Goal: Task Accomplishment & Management: Complete application form

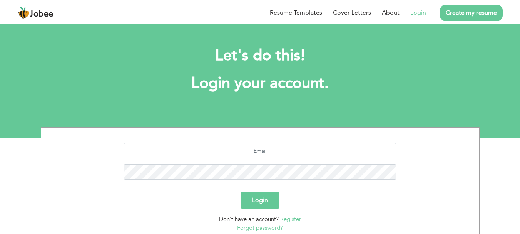
click at [277, 197] on button "Login" at bounding box center [259, 199] width 39 height 17
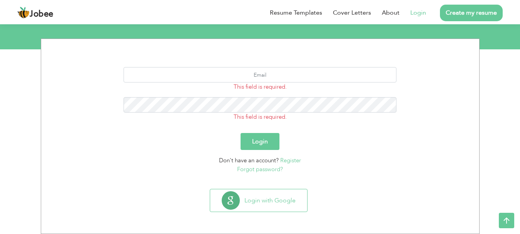
scroll to position [88, 0]
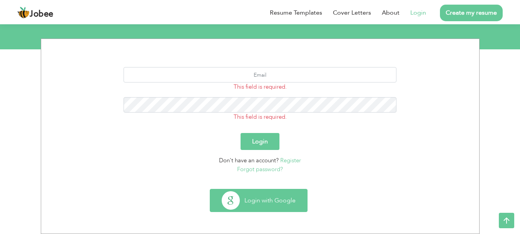
click at [280, 192] on button "Login with Google" at bounding box center [258, 200] width 97 height 22
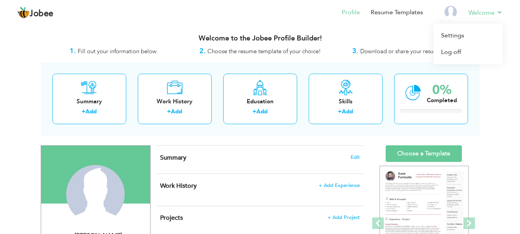
click at [501, 7] on li "Welcome Settings Log off" at bounding box center [479, 13] width 45 height 21
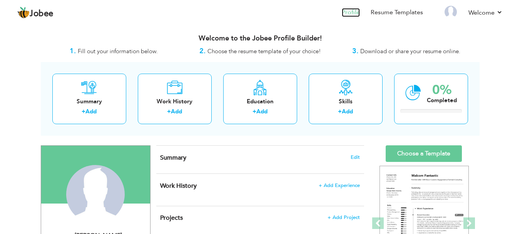
click at [354, 10] on link "Profile" at bounding box center [351, 12] width 18 height 9
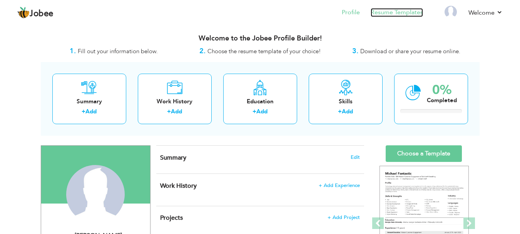
click at [393, 14] on link "Resume Templates" at bounding box center [397, 12] width 52 height 9
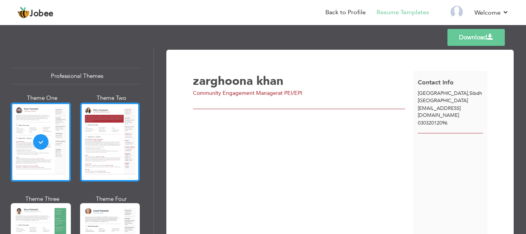
click at [117, 162] on div at bounding box center [110, 141] width 60 height 79
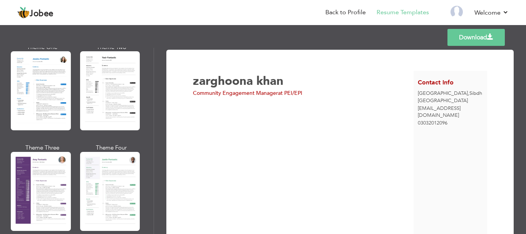
scroll to position [654, 0]
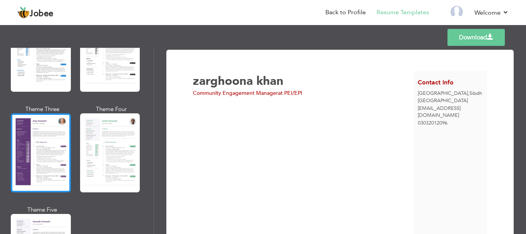
click at [31, 157] on div at bounding box center [41, 152] width 60 height 79
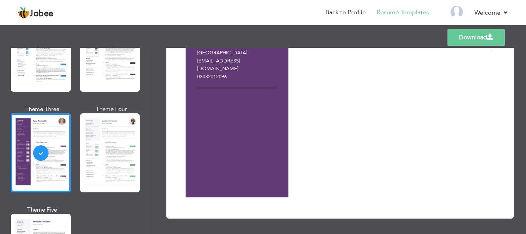
scroll to position [48, 0]
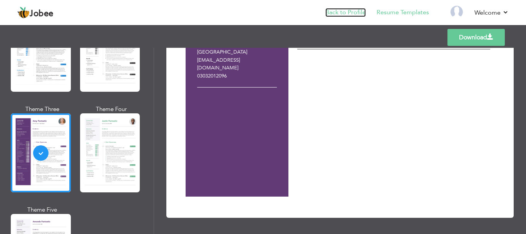
click at [359, 10] on link "Back to Profile" at bounding box center [345, 12] width 40 height 9
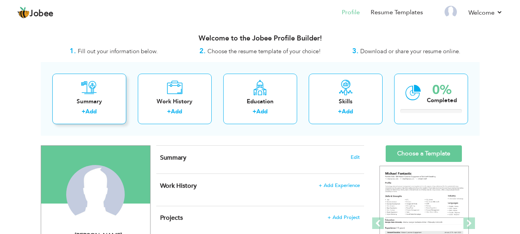
click at [99, 91] on div "Summary + Add" at bounding box center [89, 98] width 74 height 50
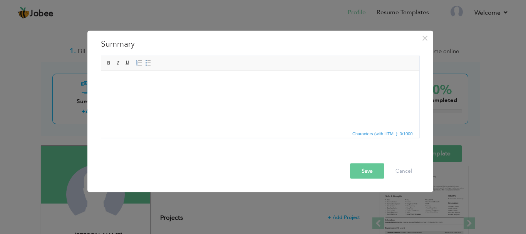
click at [154, 94] on html at bounding box center [260, 81] width 318 height 23
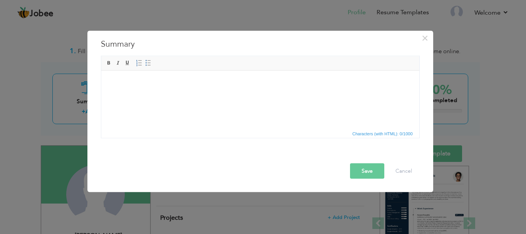
click at [166, 94] on html at bounding box center [260, 81] width 318 height 23
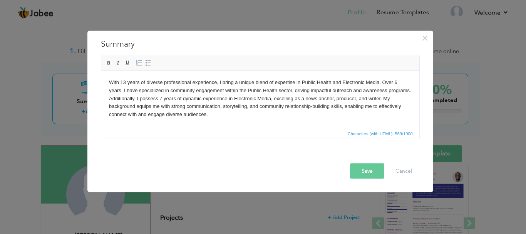
click at [168, 94] on body "With 13 years of diverse professional experience, I bring a unique blend of exp…" at bounding box center [259, 98] width 302 height 40
click at [354, 177] on button "Save" at bounding box center [367, 170] width 34 height 15
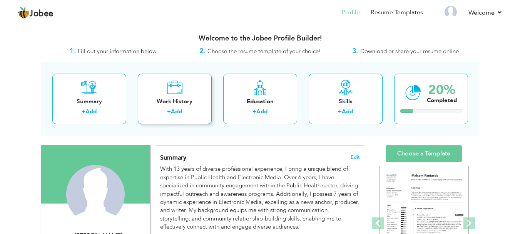
click at [182, 94] on icon at bounding box center [175, 87] width 16 height 15
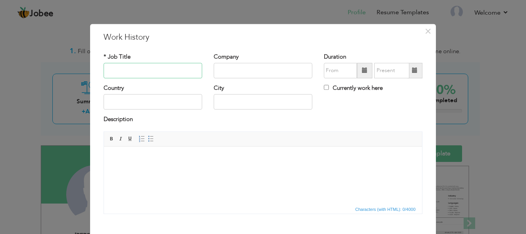
click at [127, 74] on input "text" at bounding box center [152, 70] width 98 height 15
type input "Program Coordinator"
click at [231, 72] on input "text" at bounding box center [263, 70] width 98 height 15
type input "Indus Hospital and Health Network"
click at [364, 73] on span at bounding box center [364, 70] width 5 height 5
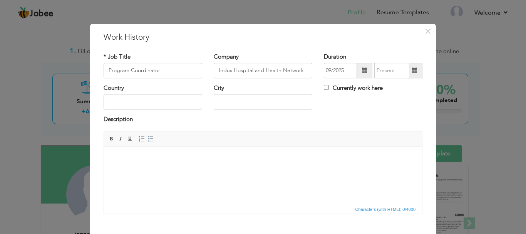
click at [362, 73] on span at bounding box center [364, 70] width 5 height 5
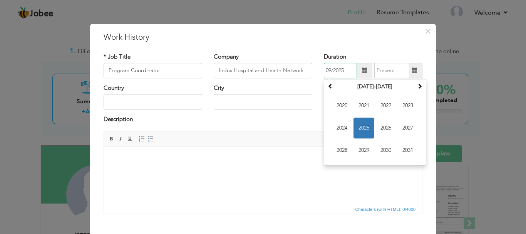
click at [357, 129] on span "2025" at bounding box center [363, 127] width 21 height 21
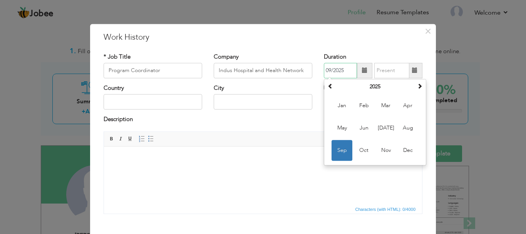
click at [357, 129] on span "Jun" at bounding box center [363, 127] width 21 height 21
type input "06/2025"
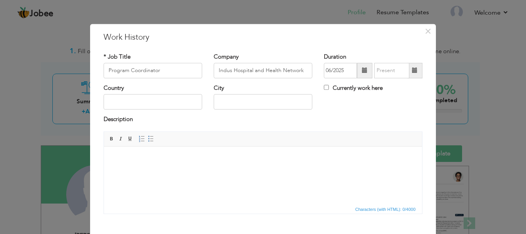
click at [339, 86] on label "Currently work here" at bounding box center [353, 88] width 59 height 8
click at [329, 86] on input "Currently work here" at bounding box center [326, 87] width 5 height 5
checkbox input "true"
click at [140, 98] on input "text" at bounding box center [152, 101] width 98 height 15
type input "[GEOGRAPHIC_DATA]"
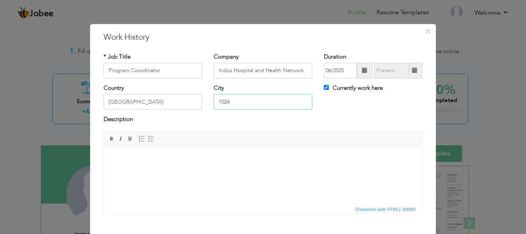
click at [224, 100] on input "1024" at bounding box center [263, 101] width 98 height 15
type input "[GEOGRAPHIC_DATA]"
click at [206, 159] on body at bounding box center [263, 158] width 302 height 8
click at [181, 169] on html at bounding box center [263, 157] width 318 height 23
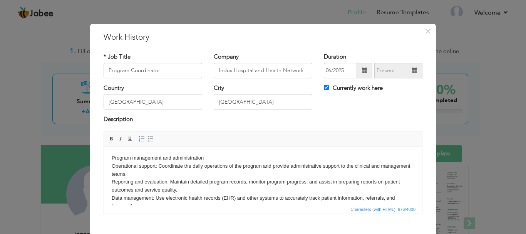
click at [205, 154] on body "Program management and administration Operational support: Coordinate the daily…" at bounding box center [263, 190] width 302 height 72
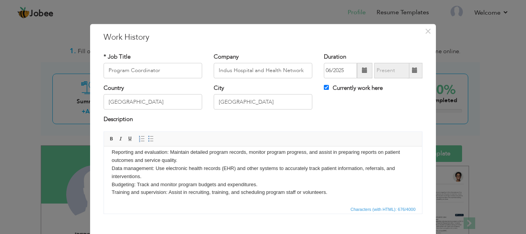
scroll to position [42, 0]
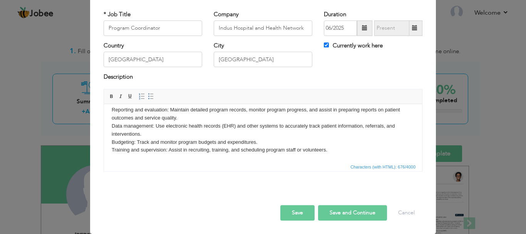
click at [340, 152] on body "Program management and administration Operational support: Coordinate the daily…" at bounding box center [263, 118] width 302 height 72
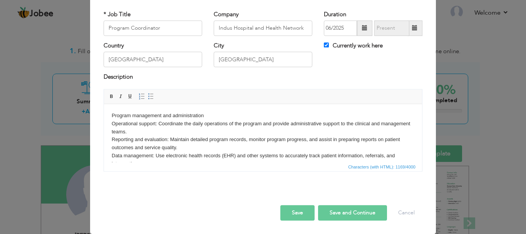
scroll to position [0, 0]
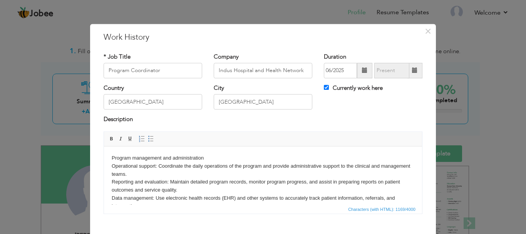
click at [112, 157] on body "Program management and administration Operational support: Coordinate the daily…" at bounding box center [263, 214] width 302 height 120
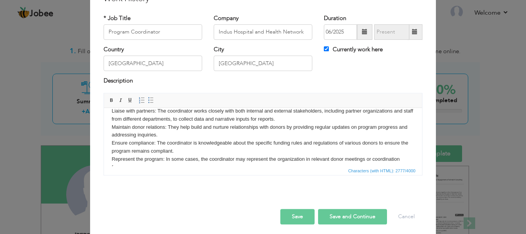
scroll to position [42, 0]
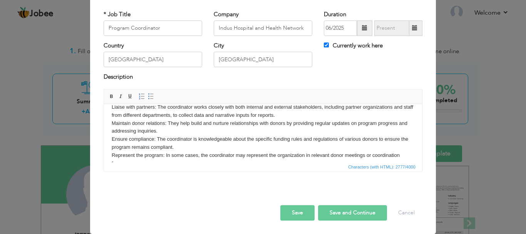
click at [343, 210] on button "Save and Continue" at bounding box center [352, 212] width 69 height 15
checkbox input "false"
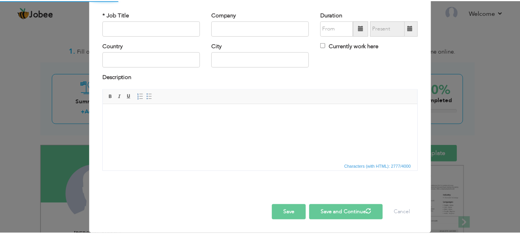
scroll to position [0, 0]
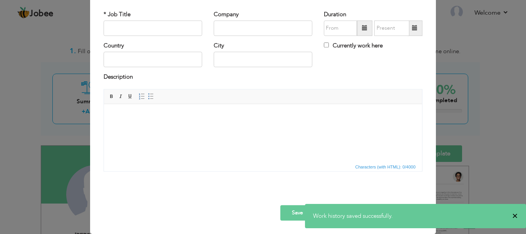
click at [514, 215] on span "×" at bounding box center [515, 216] width 6 height 8
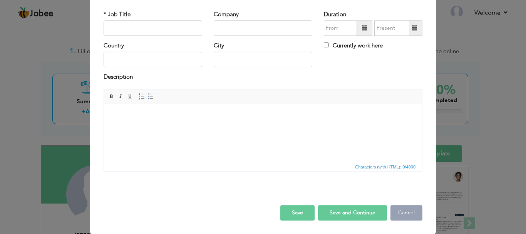
click at [397, 206] on button "Cancel" at bounding box center [406, 212] width 32 height 15
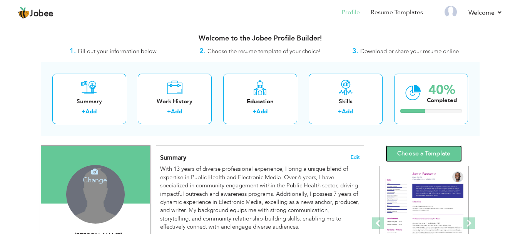
click at [447, 152] on link "Choose a Template" at bounding box center [424, 153] width 76 height 17
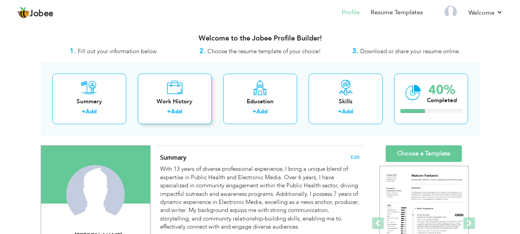
click at [175, 99] on div "Work History" at bounding box center [175, 101] width 62 height 8
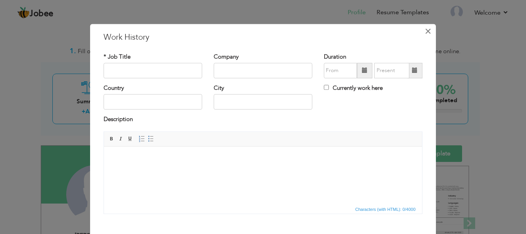
click at [424, 35] on span "×" at bounding box center [427, 31] width 7 height 14
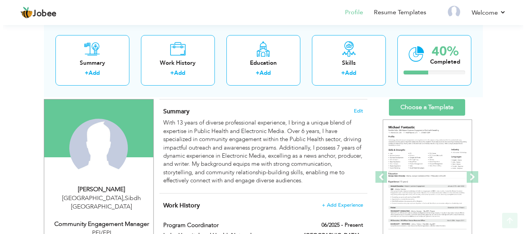
scroll to position [115, 0]
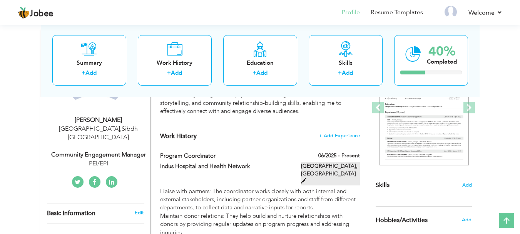
click at [306, 178] on span at bounding box center [303, 180] width 5 height 5
type input "Program Coordinator"
type input "Indus Hospital and Health Network"
type input "06/2025"
type input "[GEOGRAPHIC_DATA]"
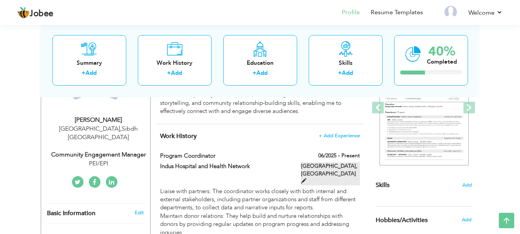
type input "[GEOGRAPHIC_DATA]"
checkbox input "true"
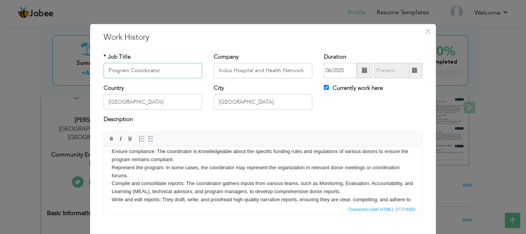
scroll to position [0, 0]
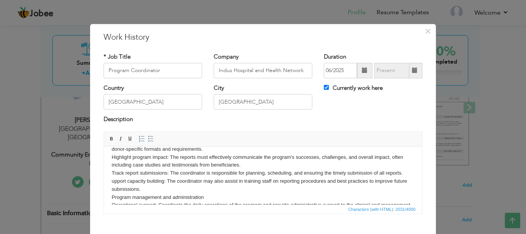
scroll to position [38, 0]
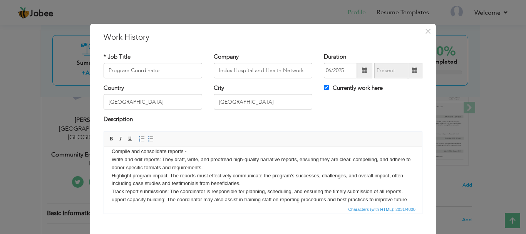
click at [158, 160] on body "Liaise with partners - Maintain donor relations - Ensure compliance - Represent…" at bounding box center [263, 223] width 302 height 216
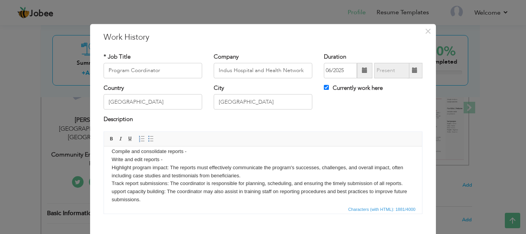
click at [167, 166] on body "Liaise with partners - Maintain donor relations - Ensure compliance - Represent…" at bounding box center [263, 219] width 302 height 208
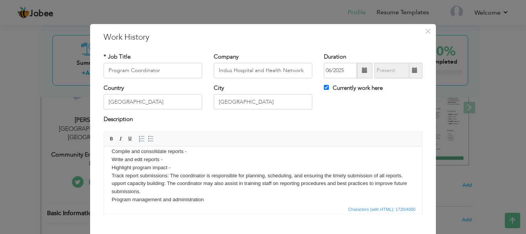
click at [167, 175] on body "Liaise with partners - Maintain donor relations - Ensure compliance - Represent…" at bounding box center [263, 215] width 302 height 200
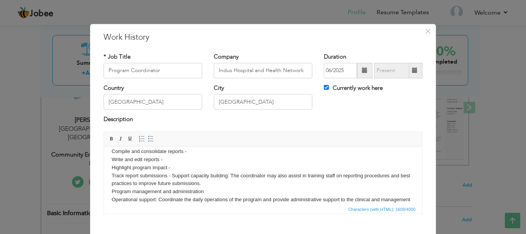
click at [227, 175] on body "Liaise with partners - Maintain donor relations - Ensure compliance - Represent…" at bounding box center [263, 211] width 302 height 192
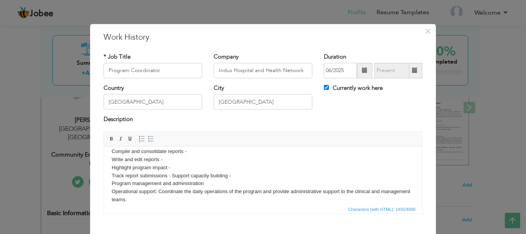
click at [208, 184] on body "Liaise with partners - Maintain donor relations - Ensure compliance - Represent…" at bounding box center [263, 207] width 302 height 184
click at [125, 181] on body "Liaise with partners - Maintain donor relations - Ensure compliance - Represent…" at bounding box center [263, 207] width 302 height 184
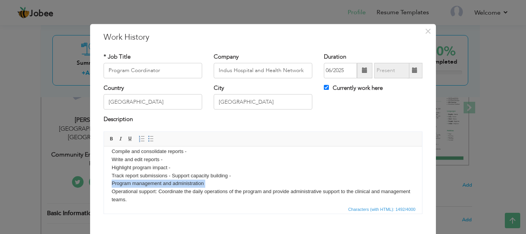
click at [125, 181] on body "Liaise with partners - Maintain donor relations - Ensure compliance - Represent…" at bounding box center [263, 207] width 302 height 184
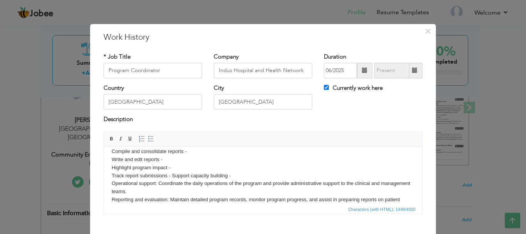
click at [155, 183] on body "Liaise with partners - Maintain donor relations - Ensure compliance - Represent…" at bounding box center [263, 203] width 302 height 176
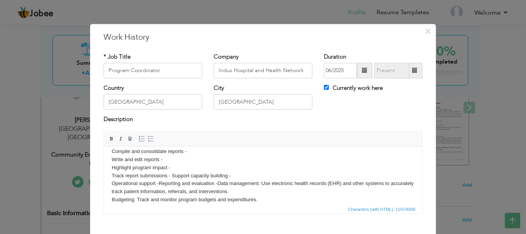
click at [260, 183] on body "Liaise with partners - Maintain donor relations - Ensure compliance - Represent…" at bounding box center [263, 187] width 302 height 144
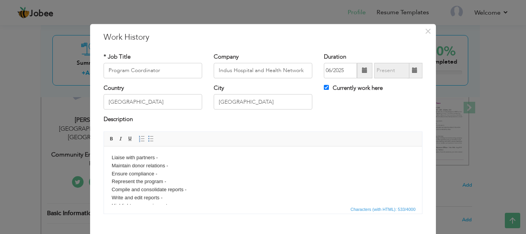
scroll to position [0, 0]
click at [168, 157] on body "Liaise with partners - Maintain donor relations - Ensure compliance - Represent…" at bounding box center [263, 194] width 302 height 80
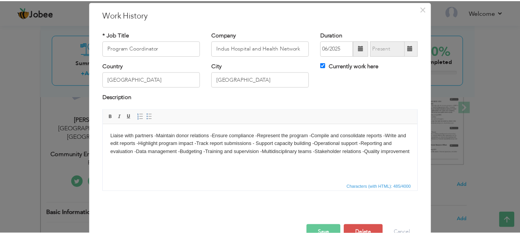
scroll to position [42, 0]
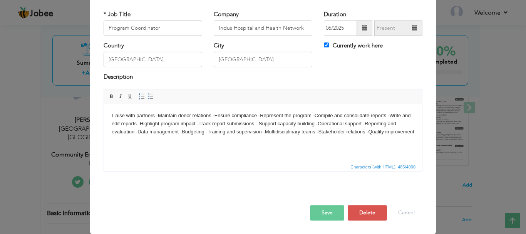
click at [320, 209] on button "Save" at bounding box center [327, 212] width 34 height 15
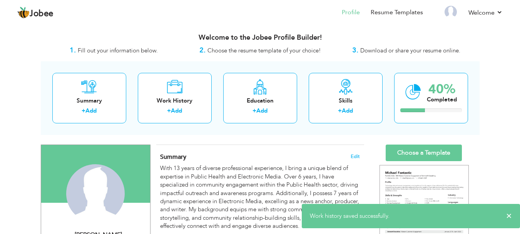
scroll to position [0, 0]
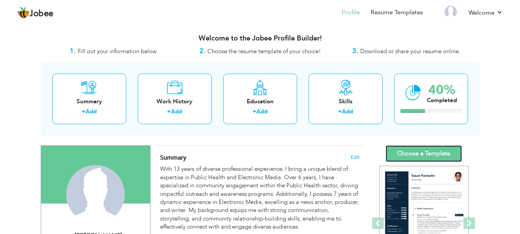
click at [427, 147] on link "Choose a Template" at bounding box center [424, 153] width 76 height 17
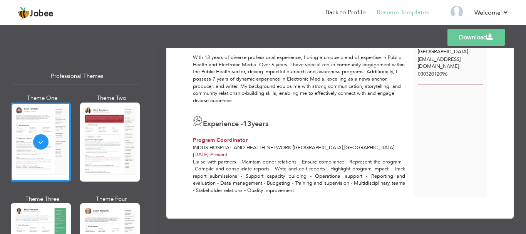
scroll to position [50, 0]
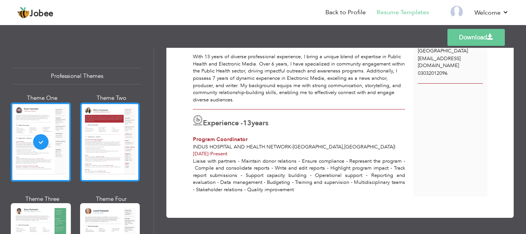
click at [92, 122] on div at bounding box center [110, 141] width 60 height 79
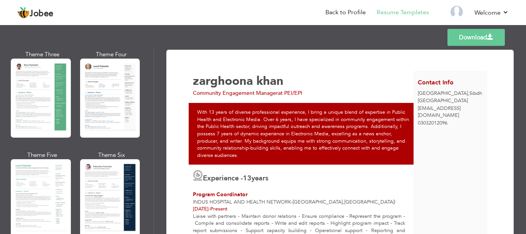
scroll to position [154, 0]
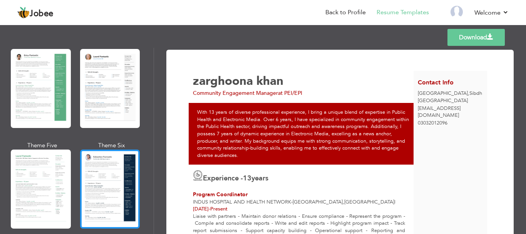
click at [93, 195] on div at bounding box center [110, 188] width 60 height 79
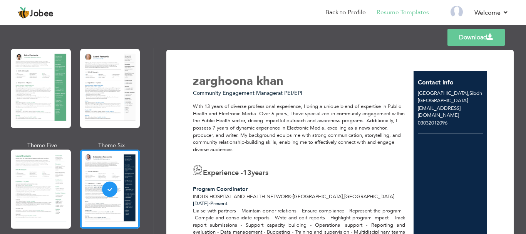
click at [467, 37] on link "Download" at bounding box center [475, 37] width 57 height 17
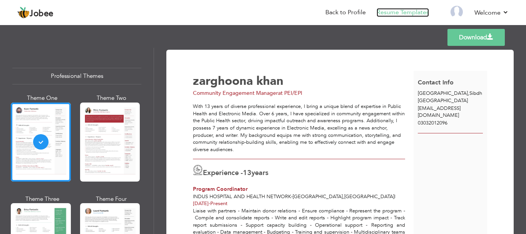
click at [401, 12] on link "Resume Templates" at bounding box center [402, 12] width 52 height 9
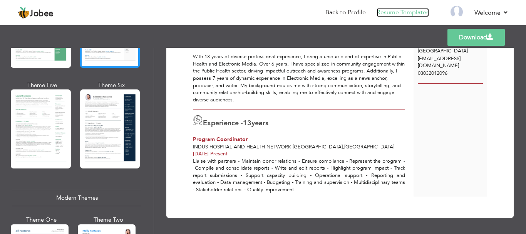
scroll to position [308, 0]
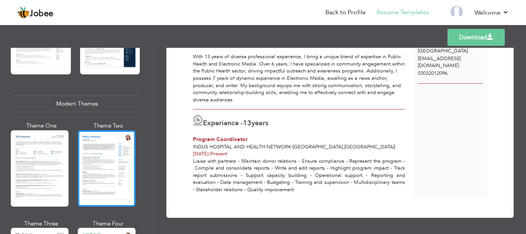
click at [119, 175] on div at bounding box center [107, 168] width 58 height 76
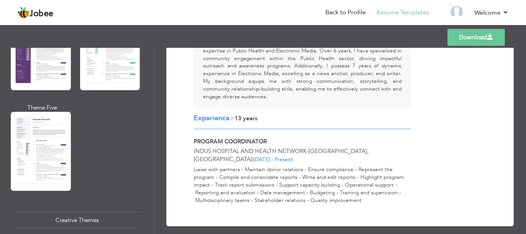
scroll to position [769, 0]
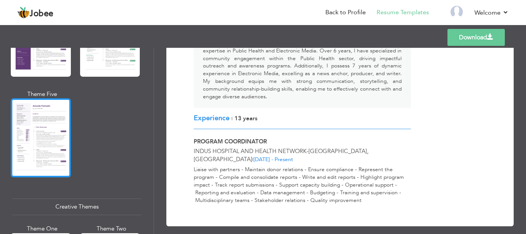
click at [30, 135] on div at bounding box center [41, 137] width 60 height 79
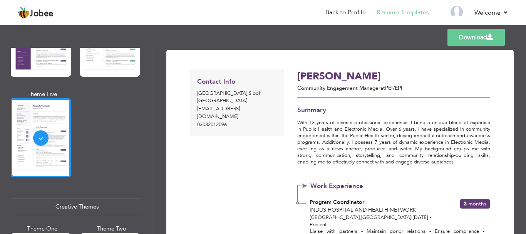
scroll to position [70, 0]
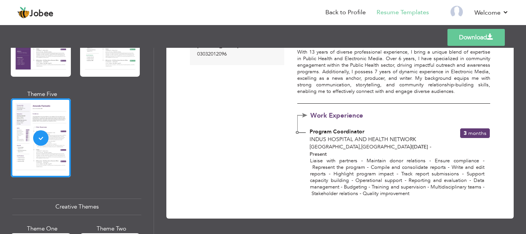
click at [32, 151] on div at bounding box center [41, 137] width 60 height 79
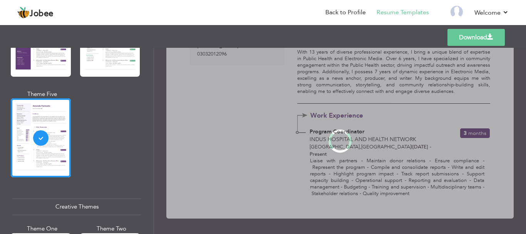
scroll to position [0, 0]
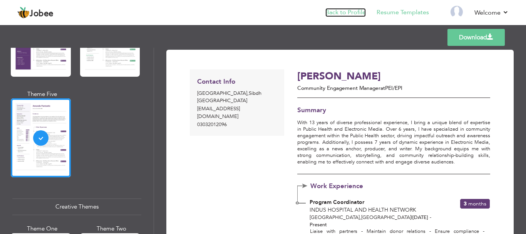
click at [335, 14] on link "Back to Profile" at bounding box center [345, 12] width 40 height 9
